Goal: Find contact information: Find contact information

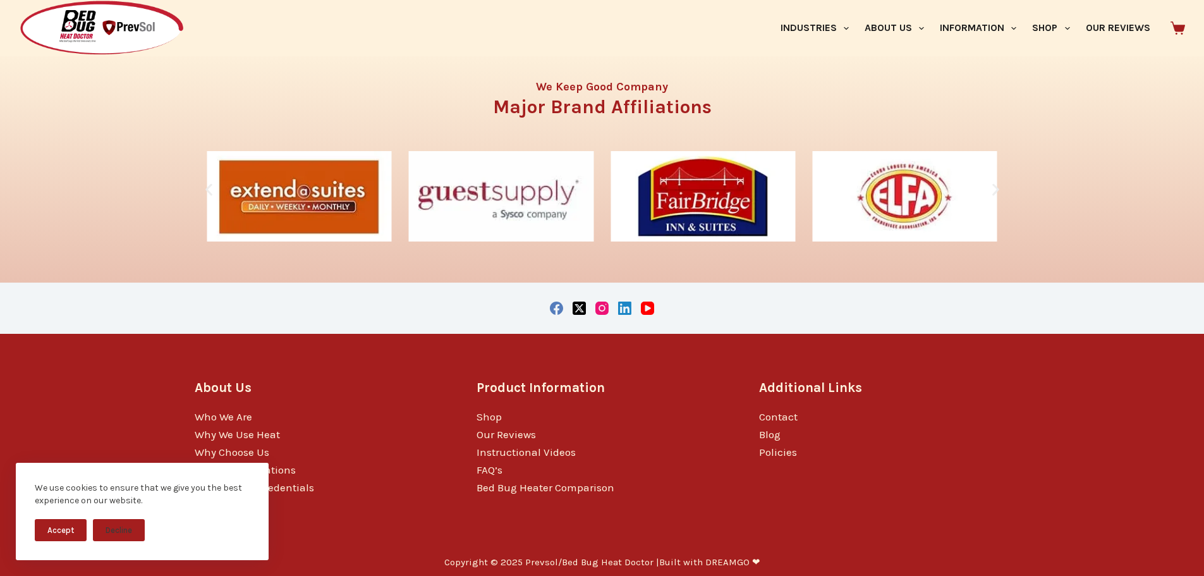
scroll to position [2264, 0]
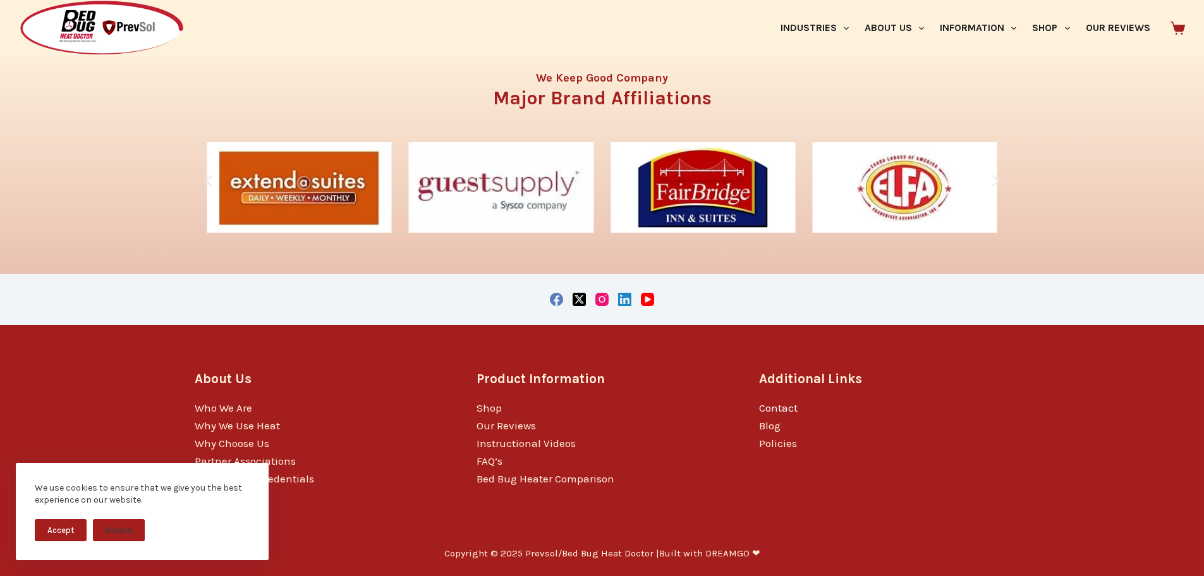
click at [769, 410] on link "Contact" at bounding box center [778, 407] width 39 height 13
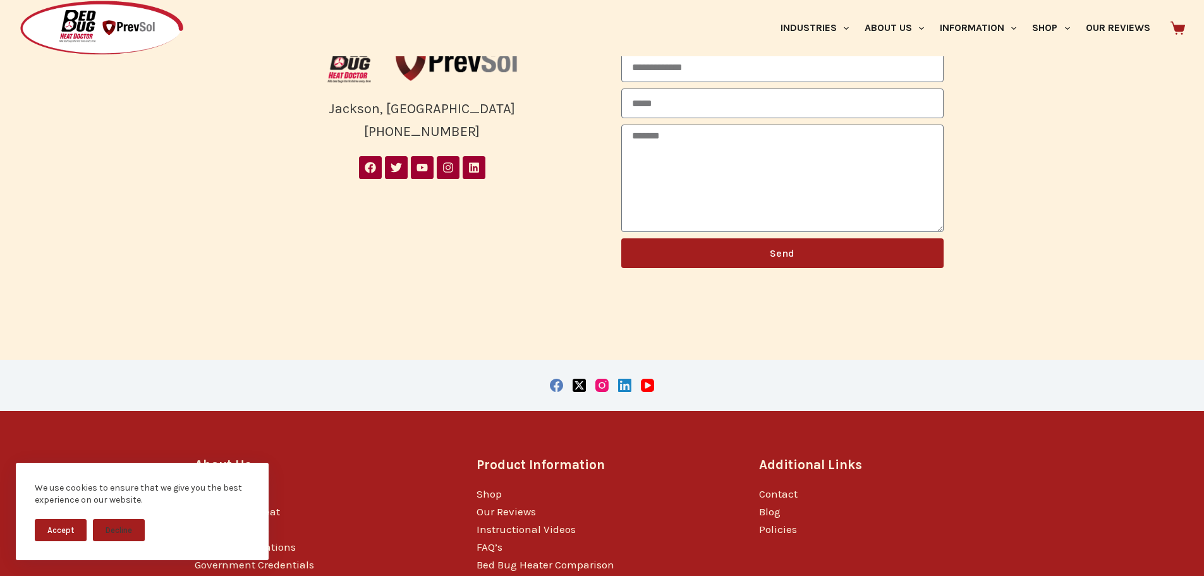
scroll to position [543, 0]
